Goal: Information Seeking & Learning: Learn about a topic

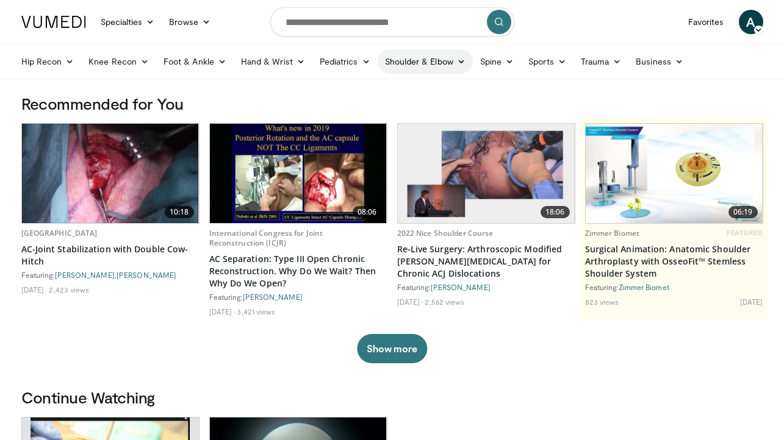
click at [461, 63] on icon at bounding box center [461, 61] width 9 height 9
click at [428, 87] on link "Elbow" at bounding box center [400, 91] width 145 height 20
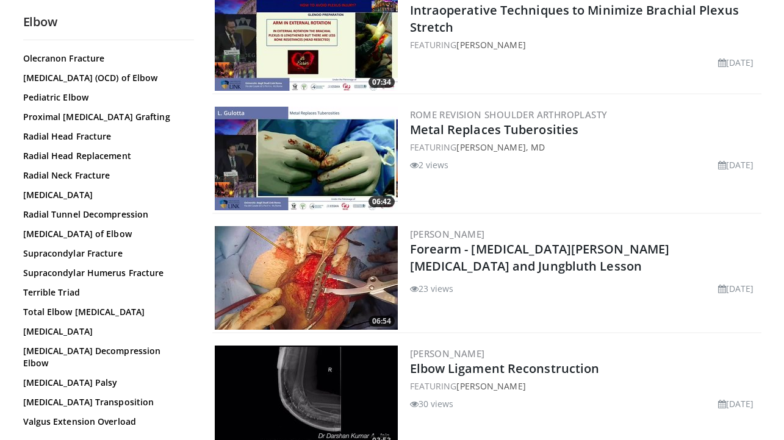
scroll to position [873, 0]
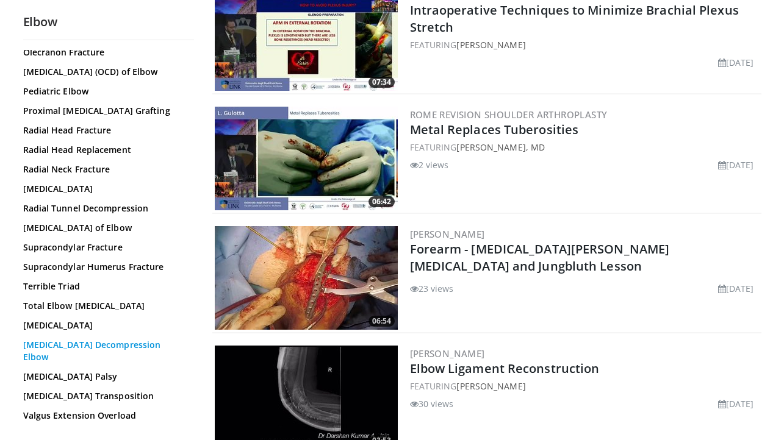
click at [128, 358] on link "[MEDICAL_DATA] Decompression Elbow" at bounding box center [105, 351] width 165 height 24
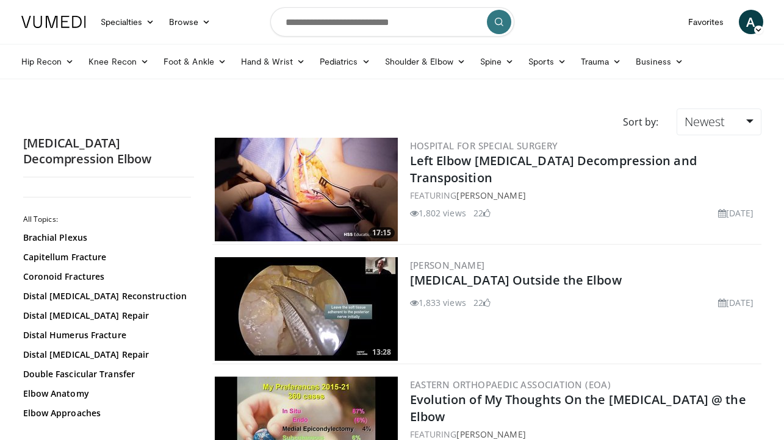
click at [282, 215] on img at bounding box center [306, 190] width 183 height 104
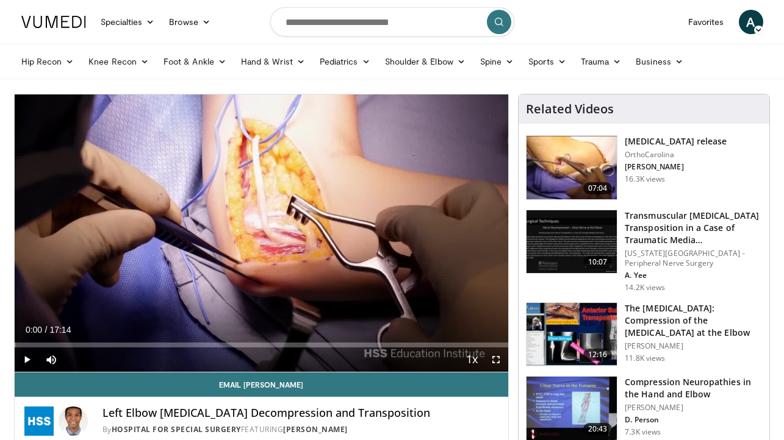
click at [23, 357] on span "Video Player" at bounding box center [27, 360] width 24 height 24
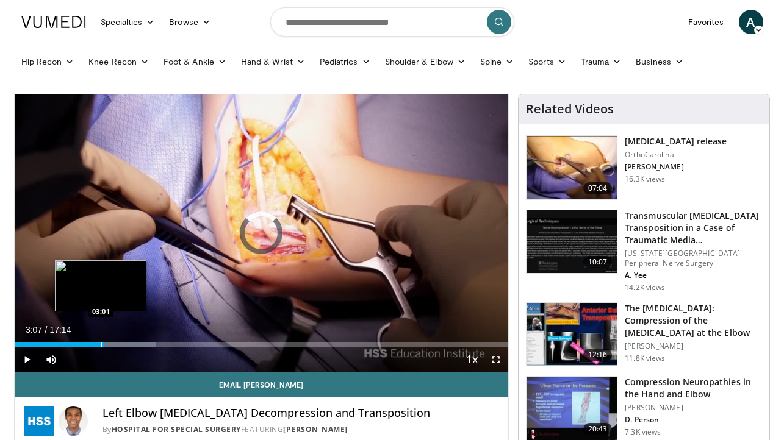
drag, startPoint x: 111, startPoint y: 343, endPoint x: 100, endPoint y: 345, distance: 11.0
click at [100, 345] on div "Loaded : 28.60% 03:02 03:01" at bounding box center [262, 345] width 494 height 5
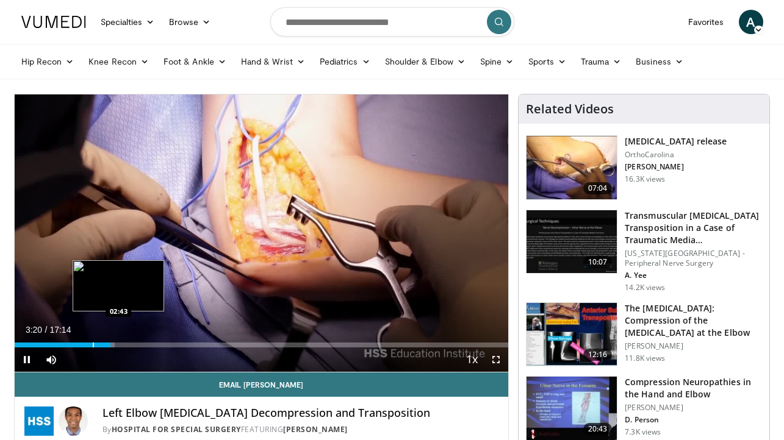
drag, startPoint x: 107, startPoint y: 348, endPoint x: 92, endPoint y: 346, distance: 15.4
click at [92, 348] on div "Current Time 3:20 / Duration 17:14 Pause Skip Backward Skip Forward Mute 19% Lo…" at bounding box center [262, 360] width 494 height 24
click at [101, 343] on div "Progress Bar" at bounding box center [101, 345] width 1 height 5
click at [91, 346] on div "Progress Bar" at bounding box center [91, 345] width 1 height 5
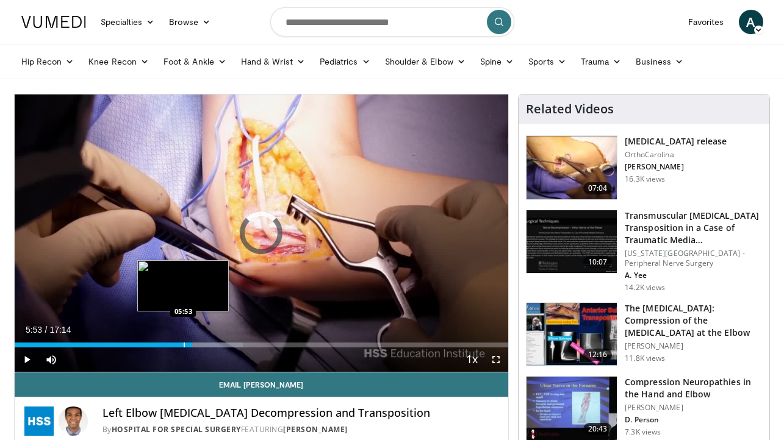
click at [184, 346] on div "Progress Bar" at bounding box center [184, 345] width 1 height 5
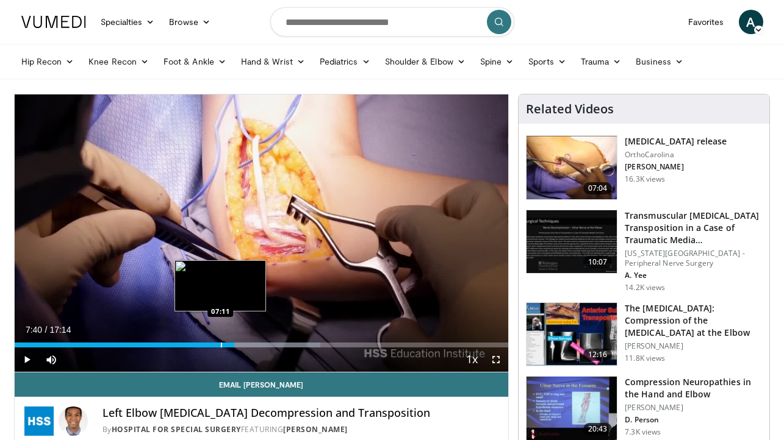
click at [221, 346] on div "Progress Bar" at bounding box center [221, 345] width 1 height 5
click at [209, 346] on div "07:16" at bounding box center [119, 345] width 209 height 5
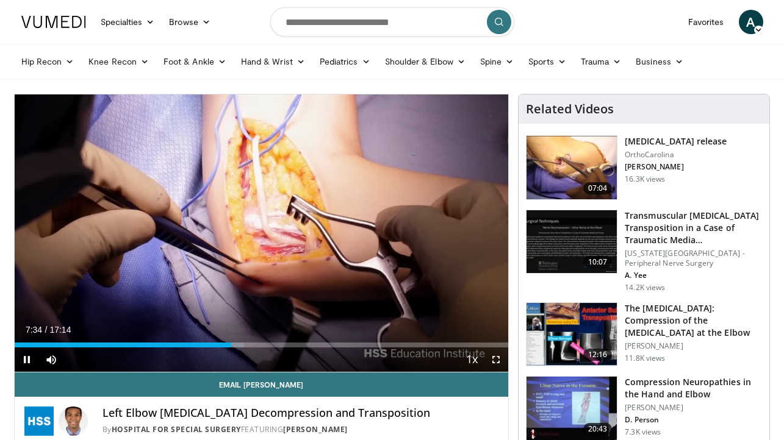
click at [26, 361] on span "Video Player" at bounding box center [27, 360] width 24 height 24
click at [27, 362] on span "Video Player" at bounding box center [27, 360] width 24 height 24
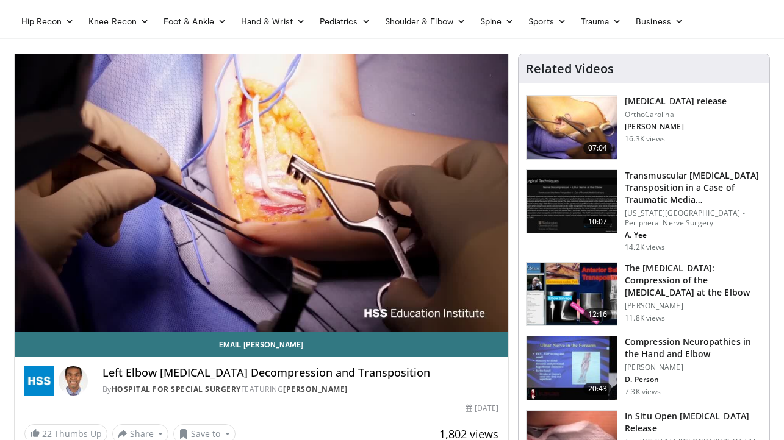
scroll to position [40, 0]
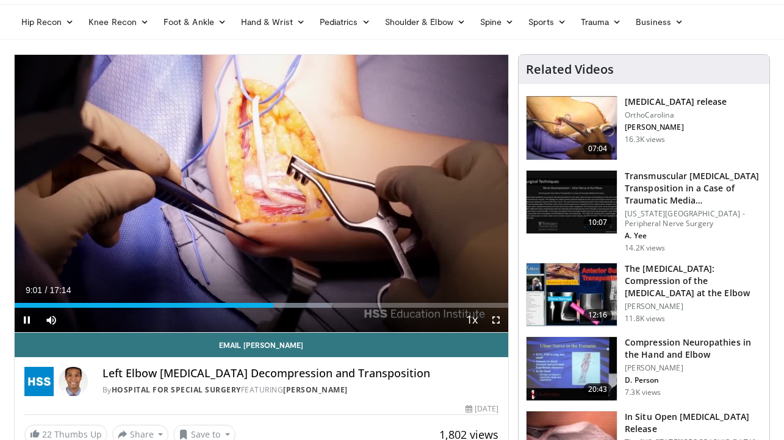
click at [26, 322] on span "Video Player" at bounding box center [27, 320] width 24 height 24
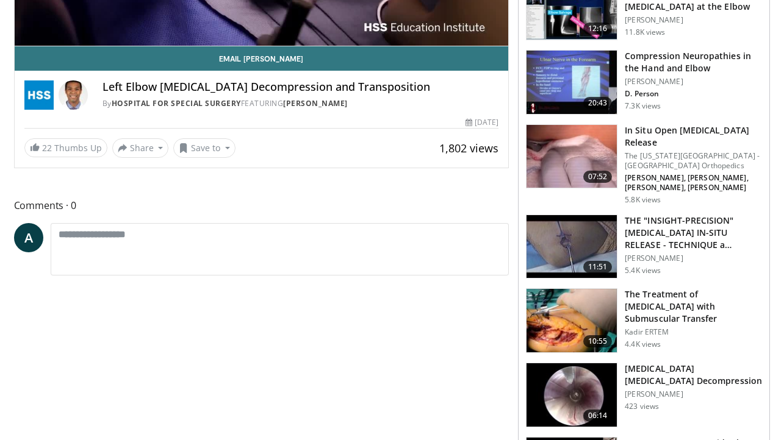
scroll to position [323, 0]
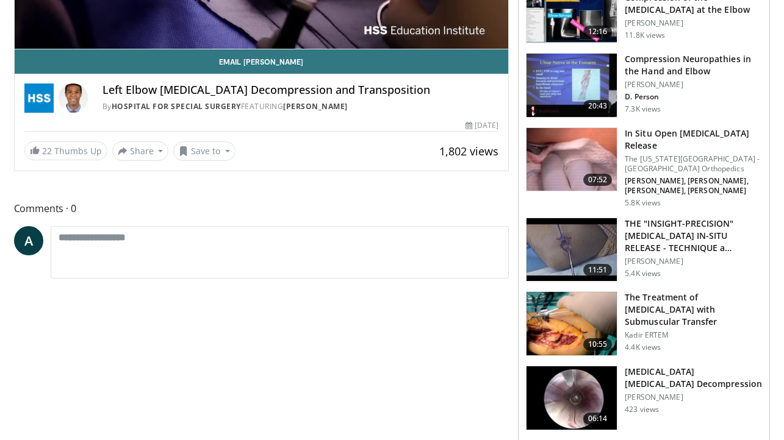
click at [575, 245] on img at bounding box center [571, 249] width 90 height 63
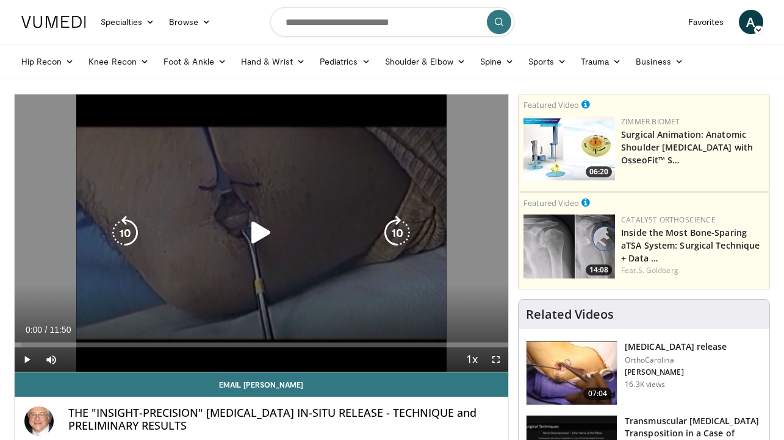
click at [254, 234] on icon "Video Player" at bounding box center [261, 233] width 34 height 34
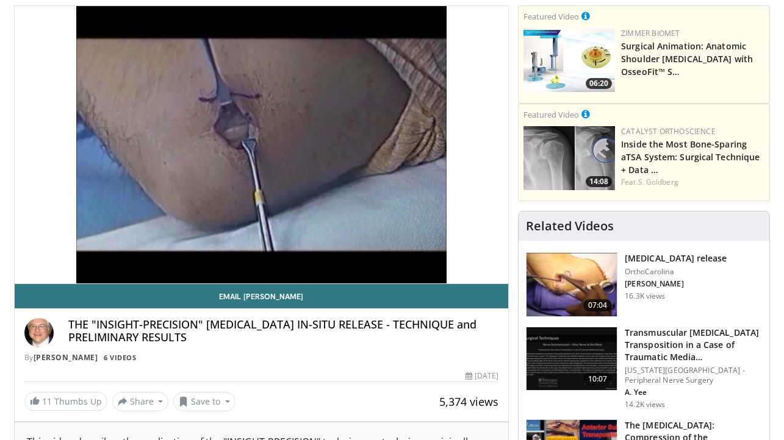
scroll to position [93, 0]
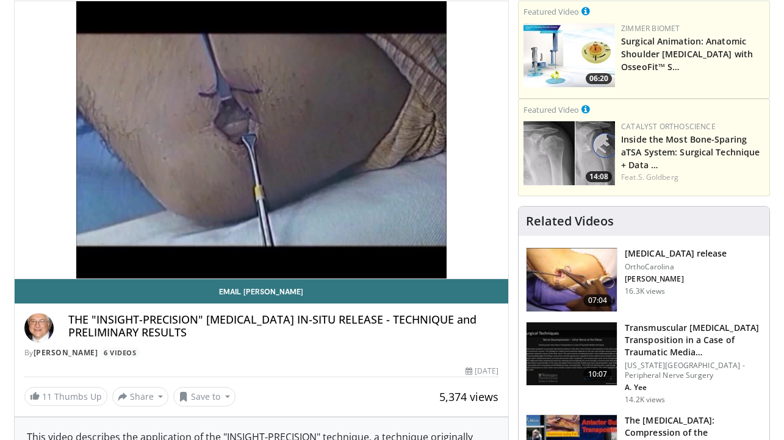
click at [579, 278] on img at bounding box center [571, 279] width 90 height 63
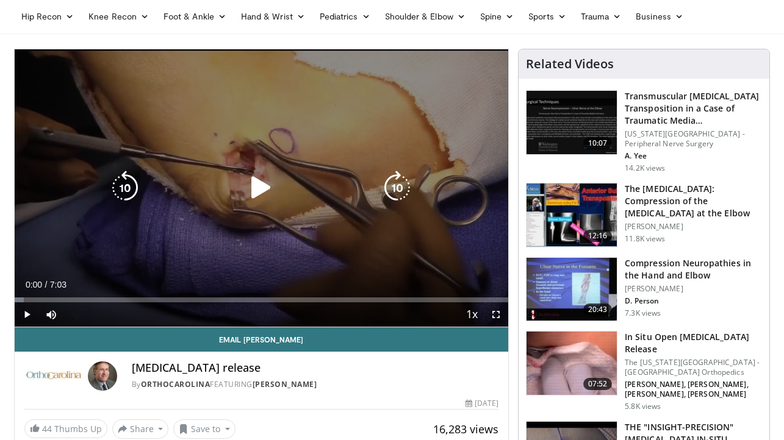
scroll to position [45, 0]
click at [259, 188] on icon "Video Player" at bounding box center [261, 188] width 34 height 34
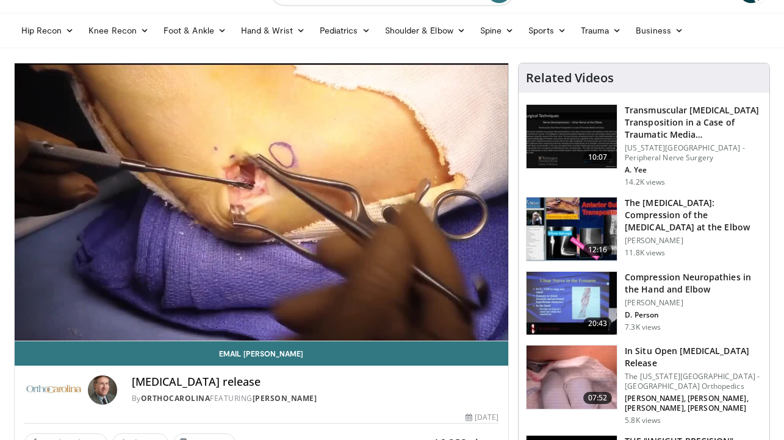
scroll to position [35, 0]
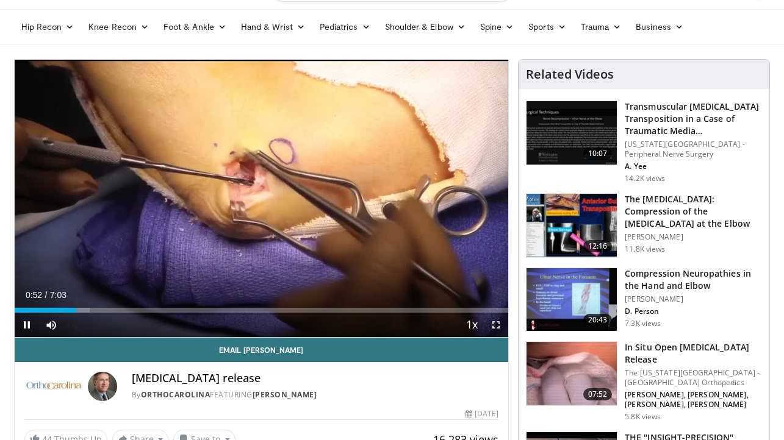
click at [25, 326] on span "Video Player" at bounding box center [27, 325] width 24 height 24
click at [26, 328] on span "Video Player" at bounding box center [27, 325] width 24 height 24
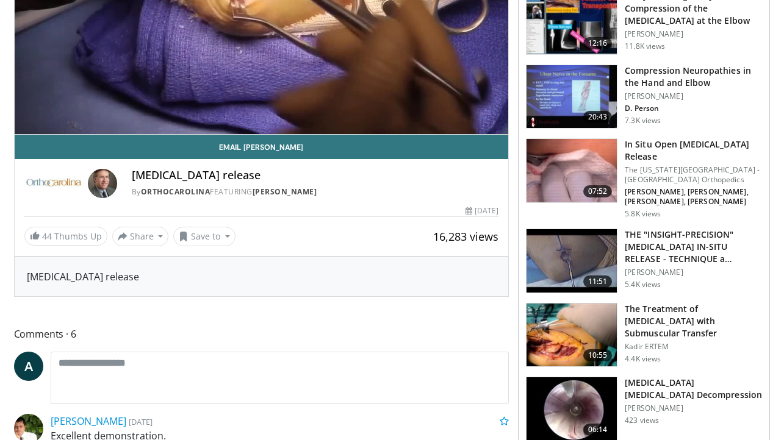
scroll to position [251, 0]
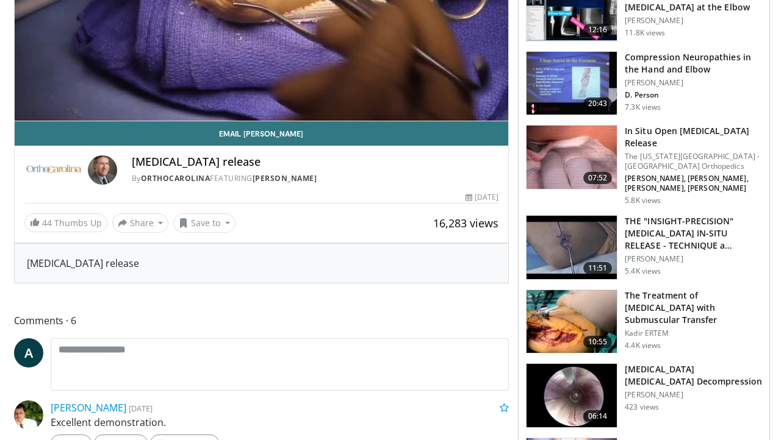
click at [602, 307] on img at bounding box center [571, 321] width 90 height 63
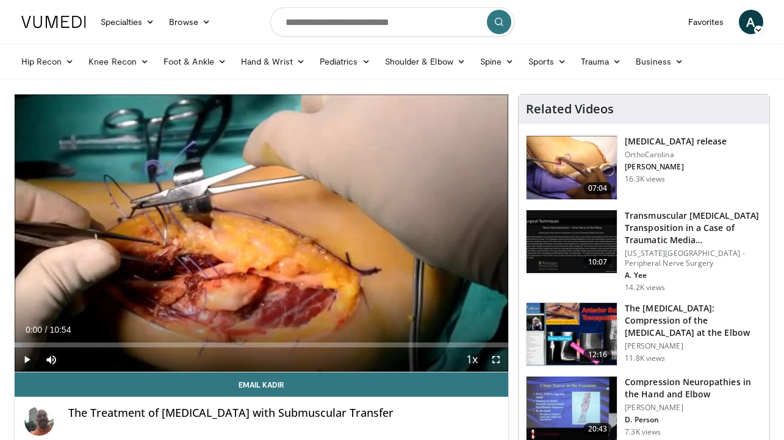
click at [24, 360] on span "Video Player" at bounding box center [27, 360] width 24 height 24
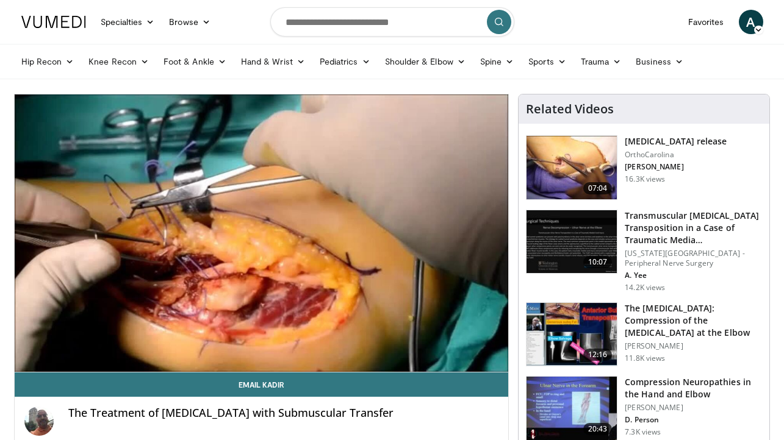
drag, startPoint x: 24, startPoint y: 360, endPoint x: 26, endPoint y: 296, distance: 64.1
click at [24, 360] on div "10 seconds Tap to unmute" at bounding box center [262, 234] width 494 height 278
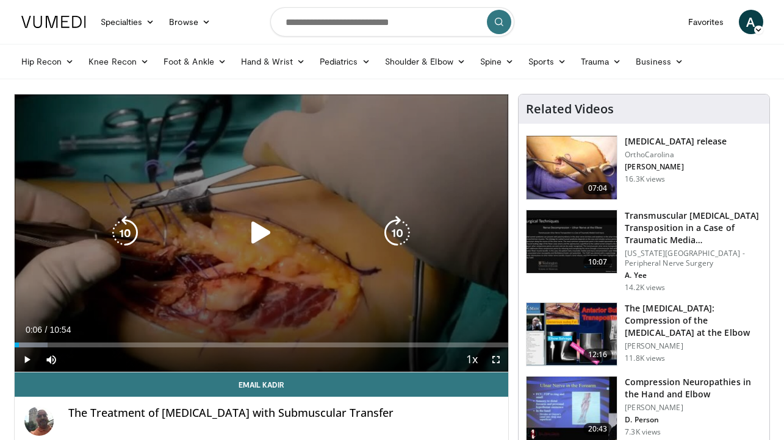
click at [264, 239] on icon "Video Player" at bounding box center [261, 233] width 34 height 34
click at [265, 229] on icon "Video Player" at bounding box center [261, 233] width 34 height 34
